Goal: Task Accomplishment & Management: Use online tool/utility

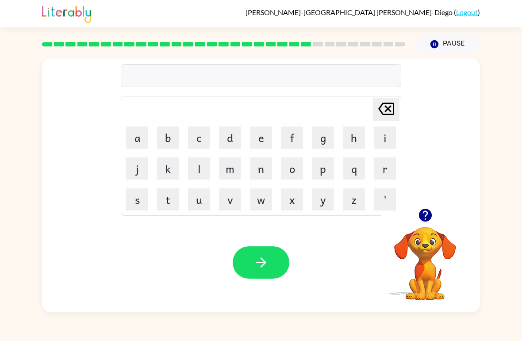
click at [439, 238] on video "Your browser must support playing .mp4 files to use Literably. Please try using…" at bounding box center [425, 257] width 88 height 88
click at [423, 218] on icon "button" at bounding box center [424, 215] width 13 height 13
click at [292, 141] on button "f" at bounding box center [292, 138] width 22 height 22
click at [292, 168] on button "o" at bounding box center [292, 168] width 22 height 22
click at [387, 160] on button "r" at bounding box center [385, 168] width 22 height 22
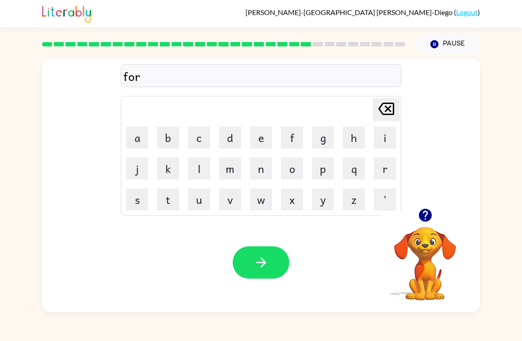
click at [265, 200] on button "w" at bounding box center [261, 199] width 22 height 22
click at [425, 245] on video "Your browser must support playing .mp4 files to use Literably. Please try using…" at bounding box center [425, 257] width 88 height 88
click at [422, 212] on icon "button" at bounding box center [424, 215] width 13 height 13
click at [264, 139] on button "e" at bounding box center [261, 138] width 22 height 22
click at [295, 134] on button "f" at bounding box center [292, 138] width 22 height 22
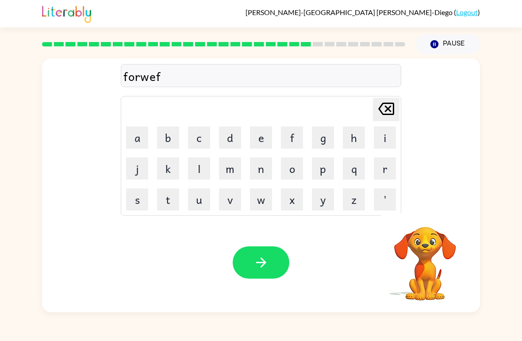
click at [390, 111] on icon at bounding box center [386, 109] width 16 height 12
click at [385, 167] on button "r" at bounding box center [385, 168] width 22 height 22
click at [232, 131] on button "d" at bounding box center [230, 138] width 22 height 22
click at [273, 264] on button "button" at bounding box center [261, 262] width 57 height 32
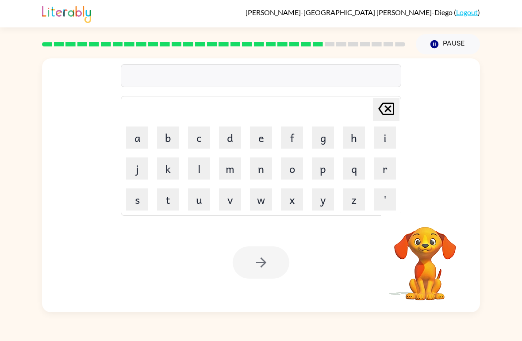
click at [429, 288] on video "Your browser must support playing .mp4 files to use Literably. Please try using…" at bounding box center [425, 257] width 88 height 88
click at [381, 147] on button "i" at bounding box center [385, 138] width 22 height 22
click at [199, 164] on button "l" at bounding box center [199, 168] width 22 height 22
click at [134, 143] on button "a" at bounding box center [137, 138] width 22 height 22
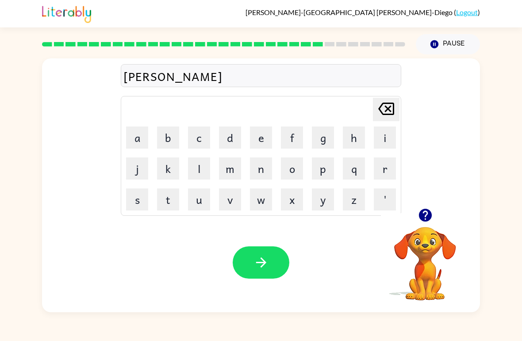
click at [270, 141] on button "e" at bounding box center [261, 138] width 22 height 22
click at [384, 140] on button "i" at bounding box center [385, 138] width 22 height 22
click at [384, 175] on button "r" at bounding box center [385, 168] width 22 height 22
click at [253, 133] on button "e" at bounding box center [261, 138] width 22 height 22
click at [164, 130] on button "b" at bounding box center [168, 138] width 22 height 22
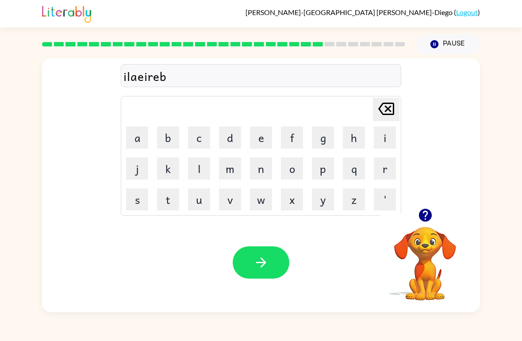
click at [389, 115] on icon at bounding box center [386, 109] width 16 height 12
click at [4, 322] on div "[PERSON_NAME] ( Logout ) Pause Pause ilaeire Delete Delete last character input…" at bounding box center [261, 170] width 522 height 341
click at [223, 138] on button "d" at bounding box center [230, 138] width 22 height 22
click at [259, 262] on icon "button" at bounding box center [260, 262] width 15 height 15
click at [320, 141] on button "g" at bounding box center [323, 138] width 22 height 22
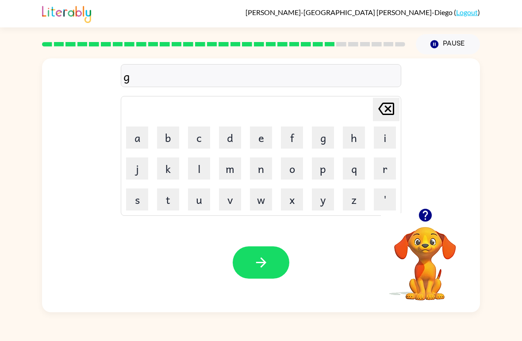
click at [147, 169] on button "j" at bounding box center [137, 168] width 22 height 22
click at [380, 117] on icon "[PERSON_NAME] last character input" at bounding box center [386, 108] width 21 height 21
click at [139, 146] on button "a" at bounding box center [137, 138] width 22 height 22
click at [162, 138] on button "b" at bounding box center [168, 138] width 22 height 22
click at [189, 169] on button "l" at bounding box center [199, 168] width 22 height 22
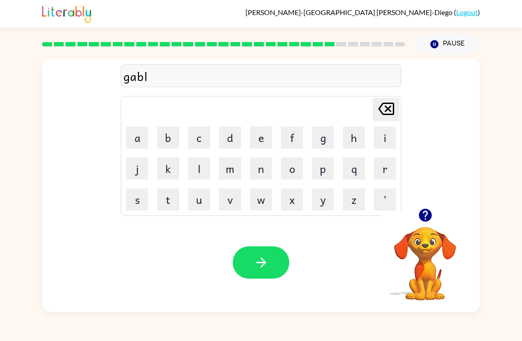
click at [264, 141] on button "e" at bounding box center [261, 138] width 22 height 22
click at [269, 167] on button "n" at bounding box center [261, 168] width 22 height 22
click at [269, 278] on button "button" at bounding box center [261, 262] width 57 height 32
click at [202, 163] on button "l" at bounding box center [199, 168] width 22 height 22
click at [293, 178] on button "o" at bounding box center [292, 168] width 22 height 22
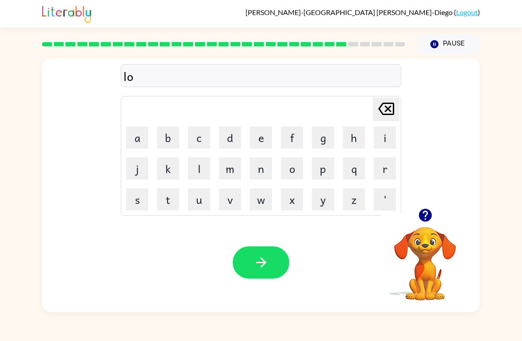
click at [227, 171] on button "m" at bounding box center [230, 168] width 22 height 22
click at [165, 140] on button "b" at bounding box center [168, 138] width 22 height 22
click at [263, 132] on button "e" at bounding box center [261, 138] width 22 height 22
click at [391, 162] on button "r" at bounding box center [385, 168] width 22 height 22
click at [143, 168] on button "j" at bounding box center [137, 168] width 22 height 22
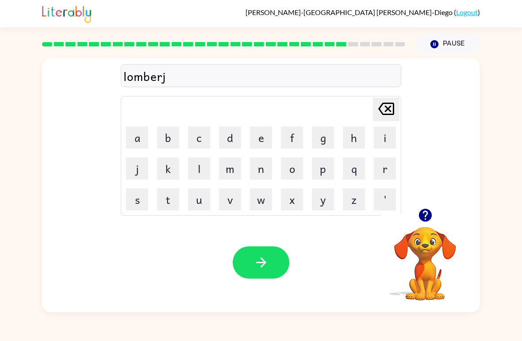
click at [146, 138] on button "a" at bounding box center [137, 138] width 22 height 22
click at [295, 132] on button "f" at bounding box center [292, 138] width 22 height 22
click at [379, 108] on icon "[PERSON_NAME] last character input" at bounding box center [386, 108] width 21 height 21
click at [324, 138] on button "g" at bounding box center [323, 138] width 22 height 22
click at [257, 274] on button "button" at bounding box center [261, 262] width 57 height 32
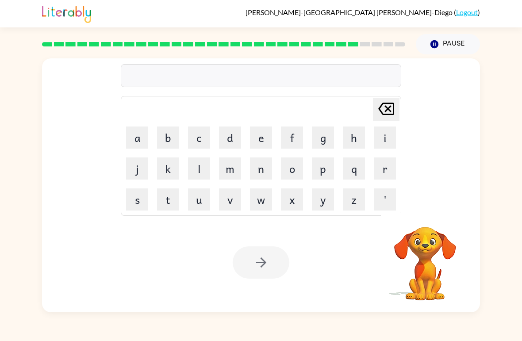
click at [330, 171] on button "p" at bounding box center [323, 168] width 22 height 22
click at [377, 136] on button "i" at bounding box center [385, 138] width 22 height 22
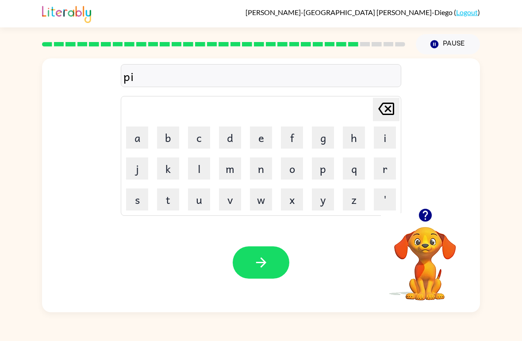
click at [384, 168] on button "r" at bounding box center [385, 168] width 22 height 22
click at [143, 199] on button "s" at bounding box center [137, 199] width 22 height 22
click at [266, 255] on button "button" at bounding box center [261, 262] width 57 height 32
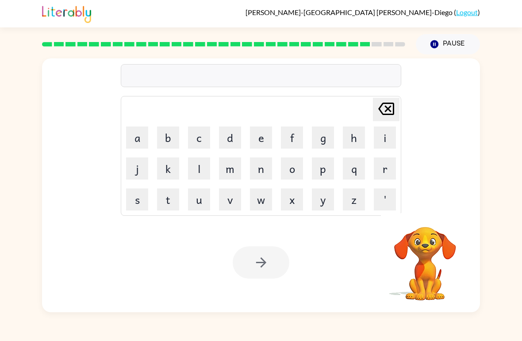
click at [436, 251] on video "Your browser must support playing .mp4 files to use Literably. Please try using…" at bounding box center [425, 257] width 88 height 88
click at [175, 199] on button "t" at bounding box center [168, 199] width 22 height 22
click at [376, 148] on button "i" at bounding box center [385, 138] width 22 height 22
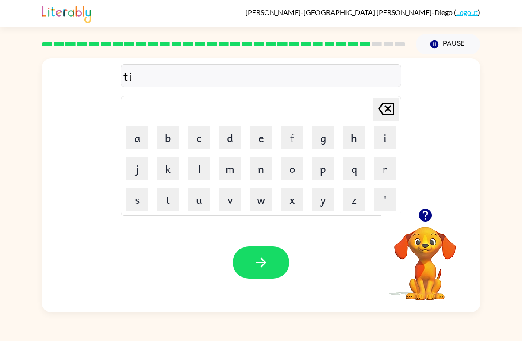
click at [266, 165] on button "n" at bounding box center [261, 168] width 22 height 22
click at [264, 133] on button "e" at bounding box center [261, 138] width 22 height 22
click at [255, 247] on button "button" at bounding box center [261, 262] width 57 height 32
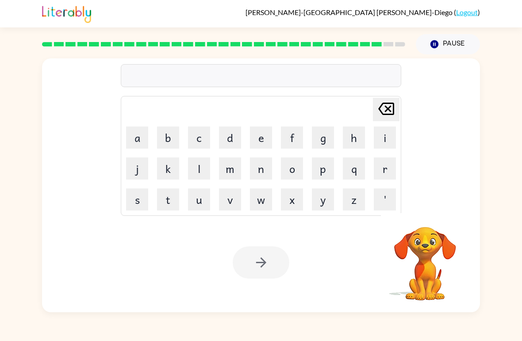
click at [144, 203] on button "s" at bounding box center [137, 199] width 22 height 22
click at [388, 141] on button "i" at bounding box center [385, 138] width 22 height 22
click at [203, 170] on button "l" at bounding box center [199, 168] width 22 height 22
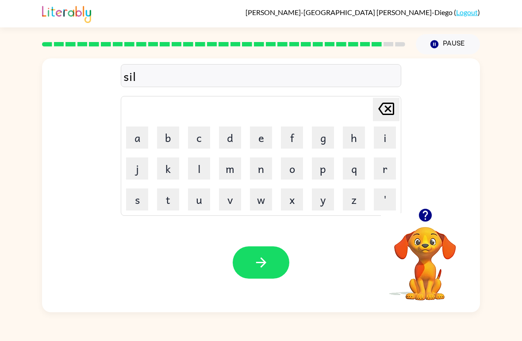
click at [167, 138] on button "b" at bounding box center [168, 138] width 22 height 22
click at [269, 142] on button "e" at bounding box center [261, 138] width 22 height 22
click at [387, 168] on button "r" at bounding box center [385, 168] width 22 height 22
click at [257, 204] on button "w" at bounding box center [261, 199] width 22 height 22
click at [265, 138] on button "e" at bounding box center [261, 138] width 22 height 22
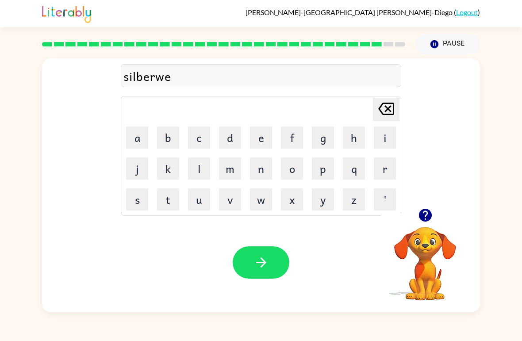
click at [386, 170] on button "r" at bounding box center [385, 168] width 22 height 22
click at [276, 259] on button "button" at bounding box center [261, 262] width 57 height 32
click at [197, 205] on button "u" at bounding box center [199, 199] width 22 height 22
click at [261, 169] on button "n" at bounding box center [261, 168] width 22 height 22
click at [143, 143] on button "a" at bounding box center [137, 138] width 22 height 22
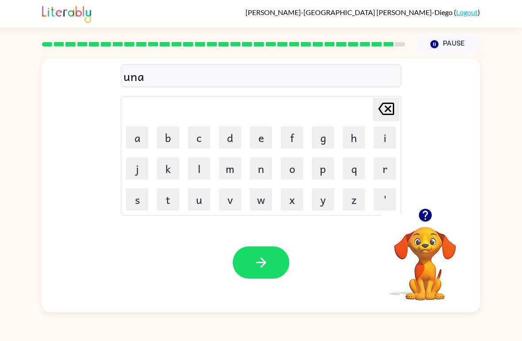
click at [300, 134] on button "f" at bounding box center [292, 138] width 22 height 22
click at [392, 162] on button "r" at bounding box center [385, 168] width 22 height 22
click at [261, 148] on button "e" at bounding box center [261, 138] width 22 height 22
click at [376, 142] on button "i" at bounding box center [385, 138] width 22 height 22
click at [233, 141] on button "d" at bounding box center [230, 138] width 22 height 22
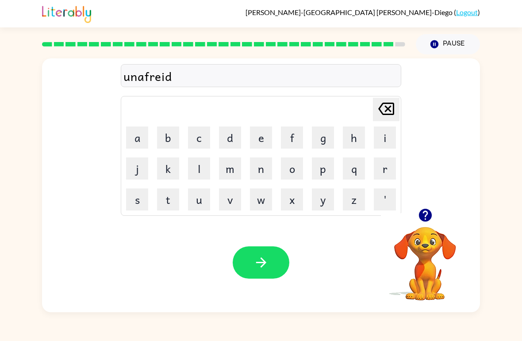
click at [271, 255] on button "button" at bounding box center [261, 262] width 57 height 32
